Goal: Use online tool/utility: Utilize a website feature to perform a specific function

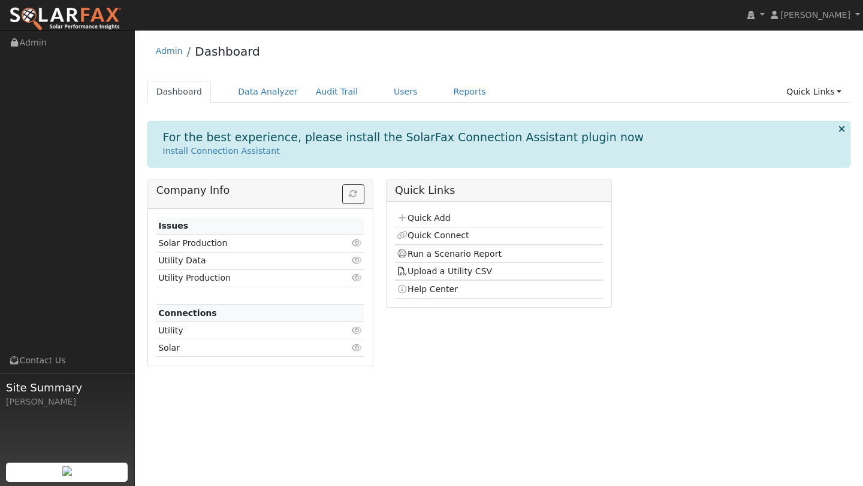
click at [413, 93] on ul "Dashboard Data Analyzer Audit Trail Users Reports Quick Links Quick Add Quick C…" at bounding box center [498, 92] width 703 height 22
click at [403, 93] on link "Users" at bounding box center [406, 92] width 42 height 22
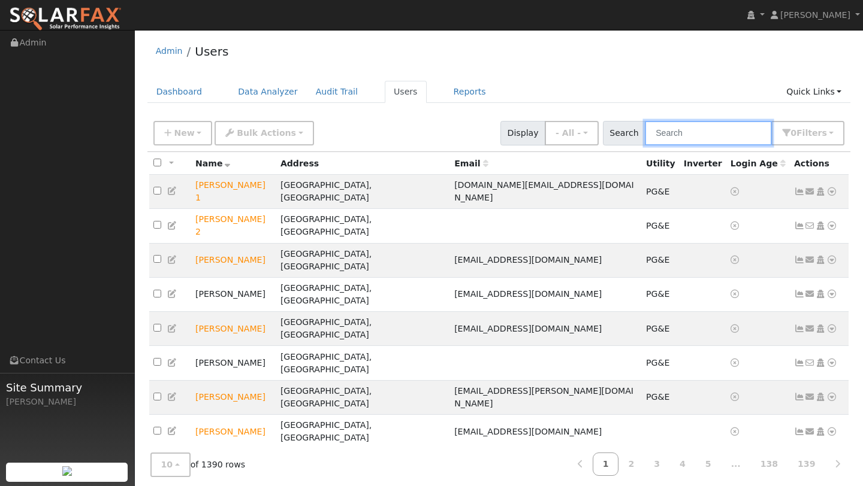
click at [690, 140] on input "text" at bounding box center [708, 133] width 127 height 25
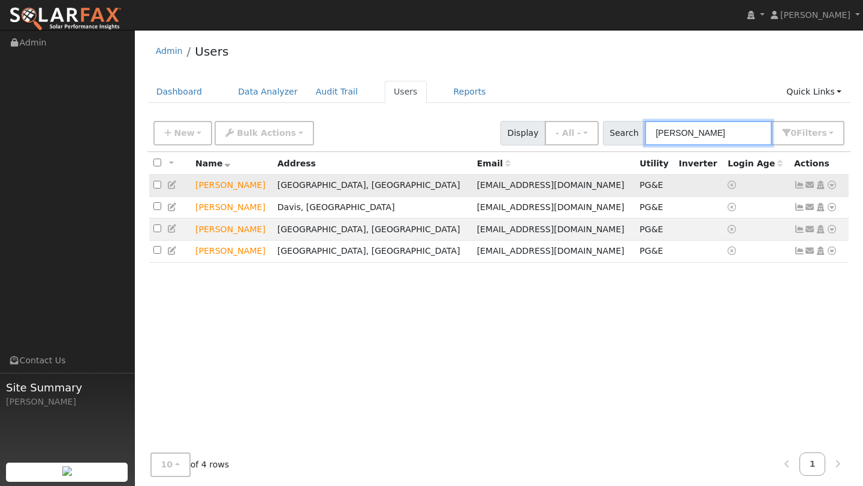
type input "nancy"
click at [831, 184] on icon at bounding box center [831, 185] width 11 height 8
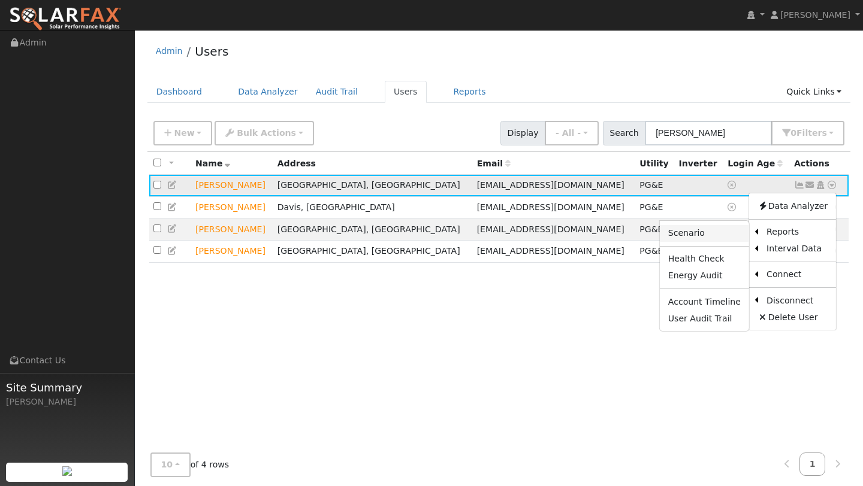
click at [732, 237] on link "Scenario" at bounding box center [704, 233] width 89 height 17
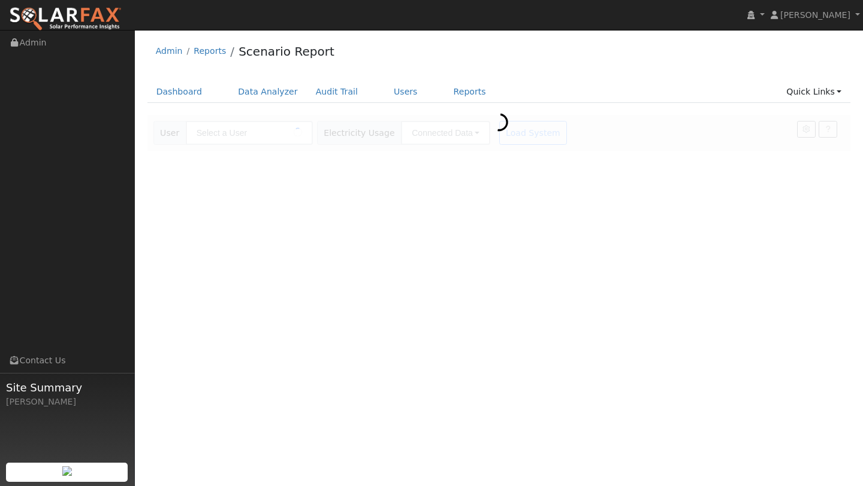
type input "[PERSON_NAME]"
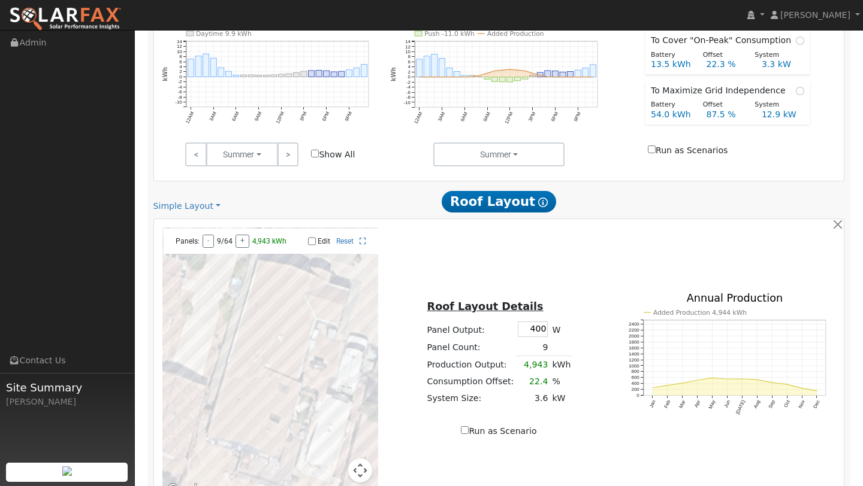
scroll to position [636, 0]
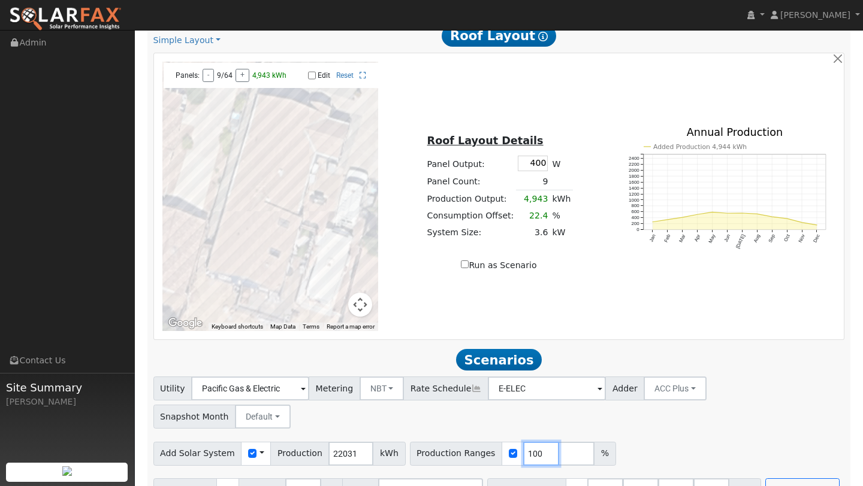
click at [537, 442] on input "100" at bounding box center [541, 454] width 36 height 24
click at [531, 442] on input "101" at bounding box center [541, 454] width 36 height 24
type input "114"
click at [779, 479] on button "Run Scenarios" at bounding box center [802, 491] width 74 height 24
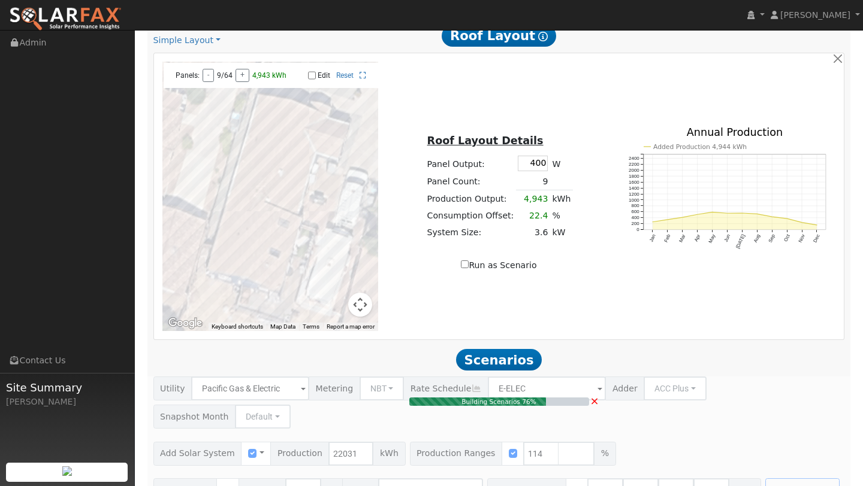
click at [364, 307] on button "Map camera controls" at bounding box center [360, 305] width 24 height 24
click at [327, 306] on button "Zoom out" at bounding box center [330, 305] width 24 height 24
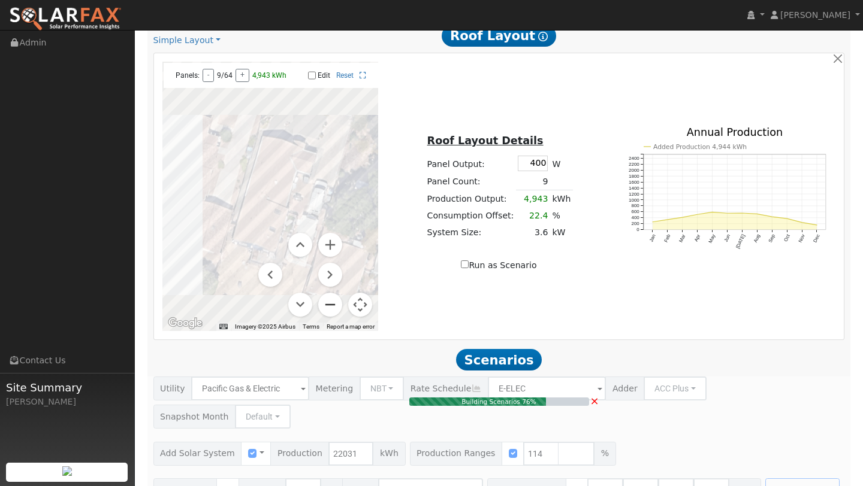
click at [327, 306] on button "Zoom out" at bounding box center [330, 305] width 24 height 24
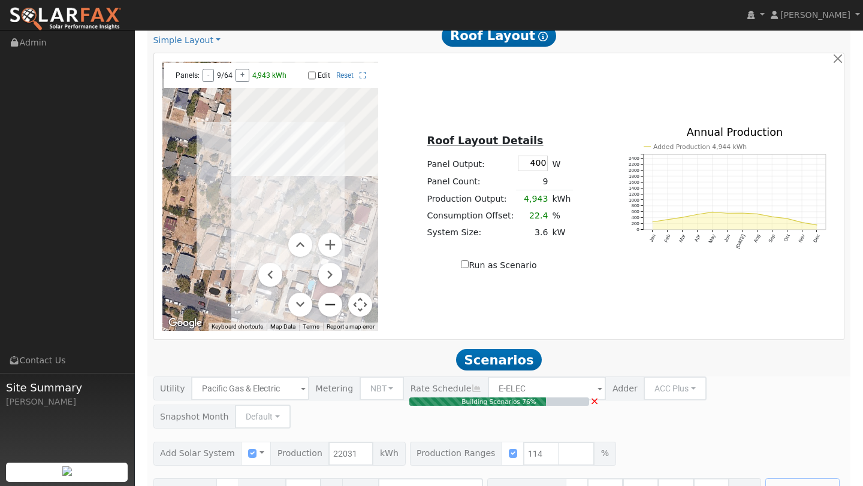
type input "16.7"
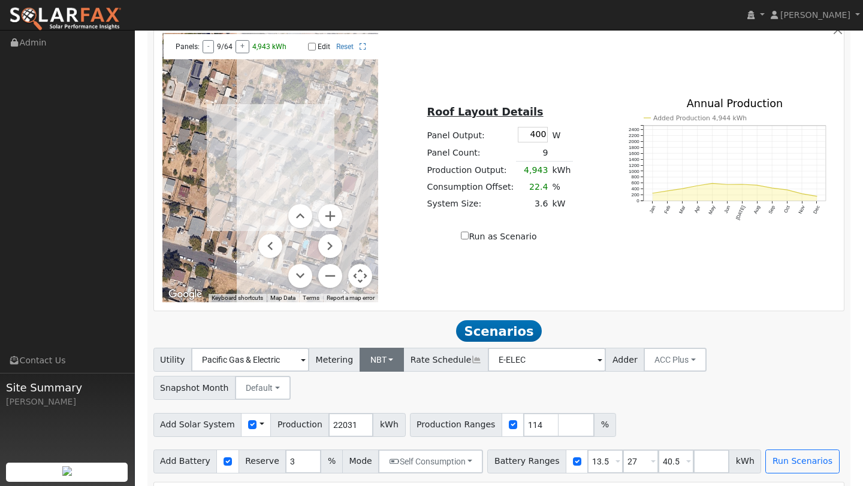
click at [365, 301] on div "Scenario Report Powered by SolarFax ® Energy Consumption Overview Show Help Thi…" at bounding box center [498, 409] width 703 height 1801
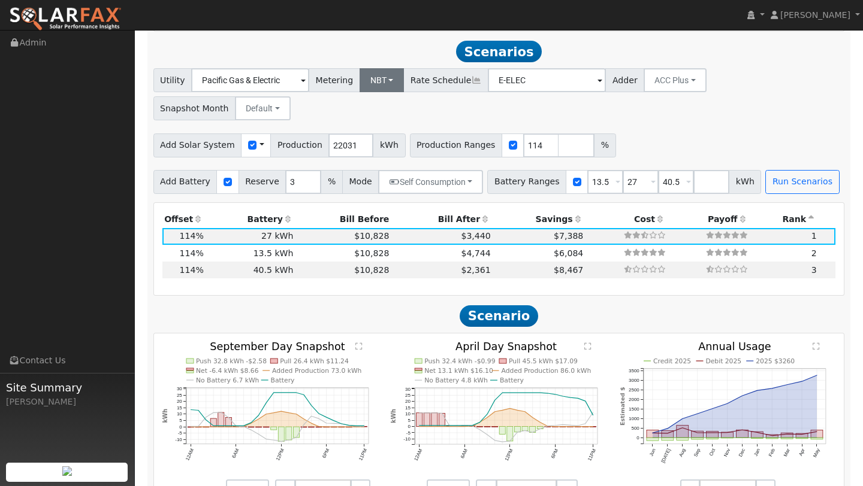
scroll to position [949, 0]
